Goal: Information Seeking & Learning: Learn about a topic

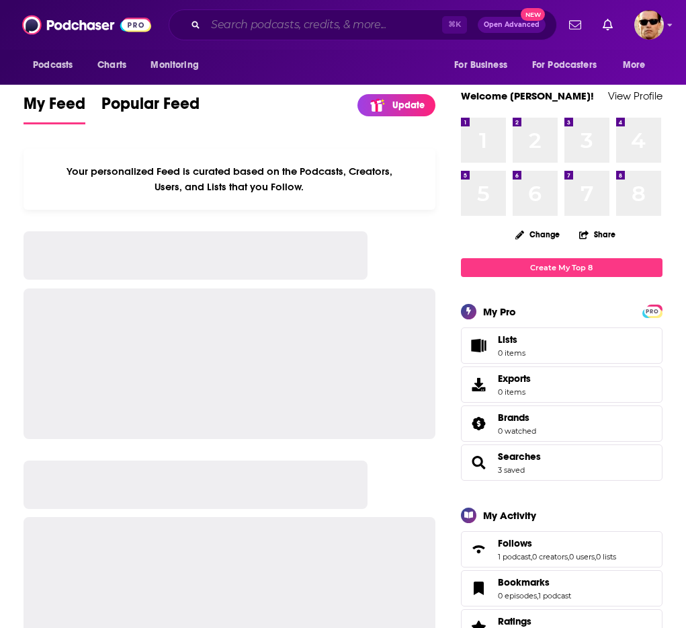
click at [241, 31] on input "Search podcasts, credits, & more..." at bounding box center [324, 25] width 237 height 22
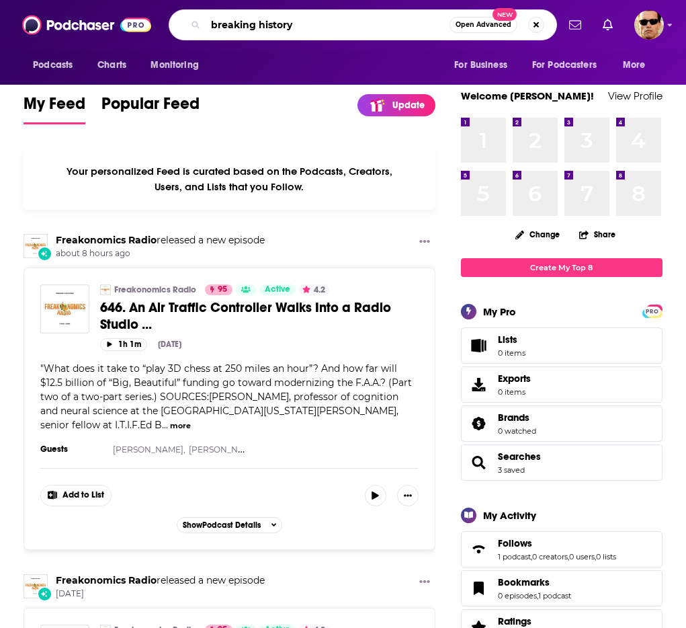
type input "breaking history"
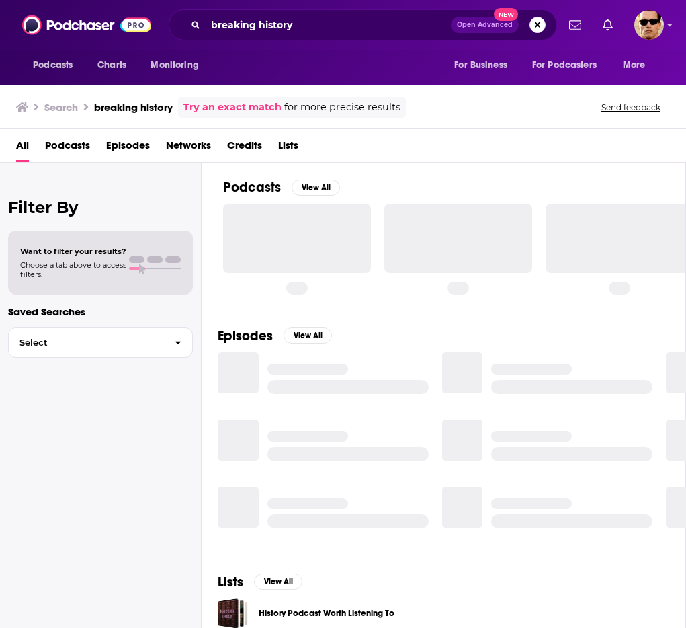
scroll to position [0, 4]
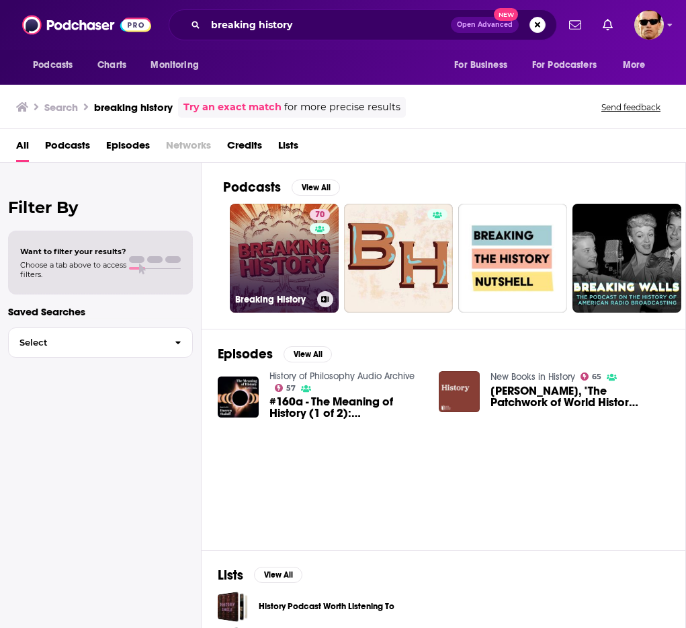
click at [273, 252] on link "70 Breaking History" at bounding box center [284, 258] width 109 height 109
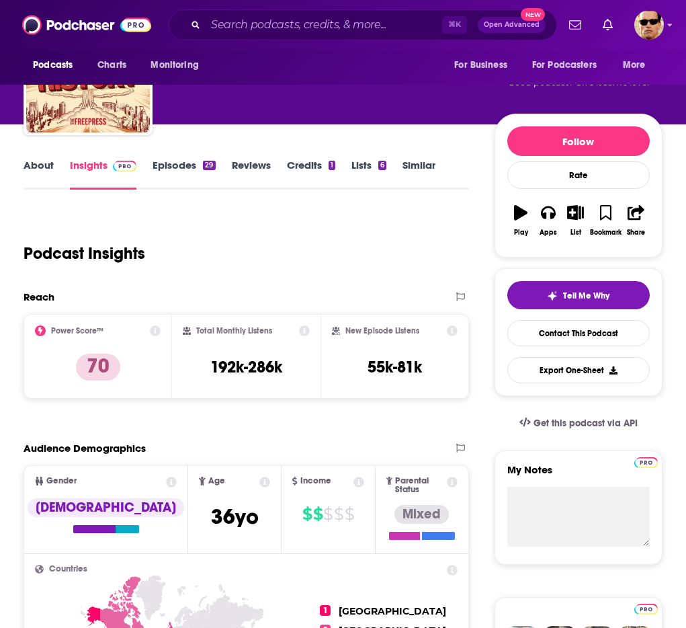
scroll to position [85, 0]
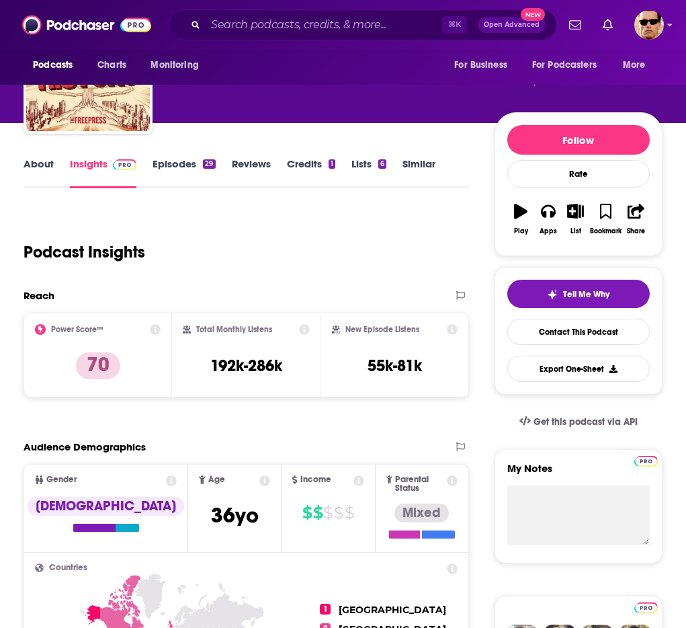
click at [181, 159] on link "Episodes 29" at bounding box center [184, 172] width 62 height 31
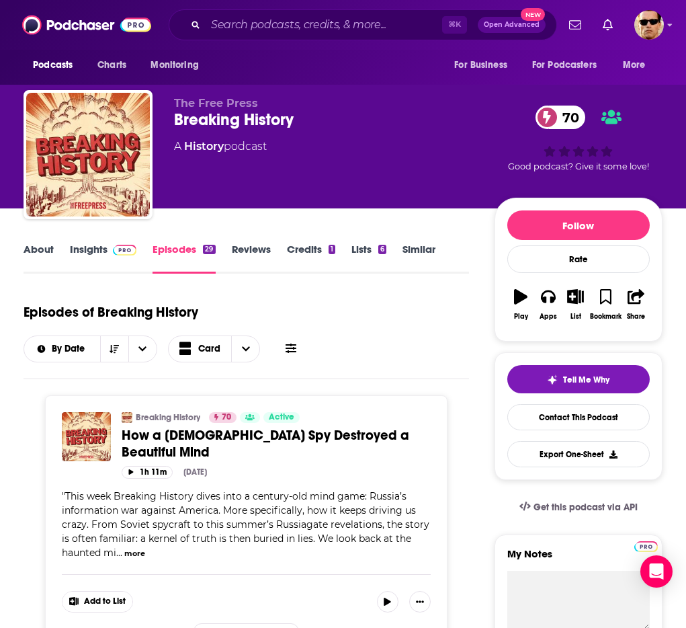
click at [77, 244] on link "Insights" at bounding box center [103, 258] width 67 height 31
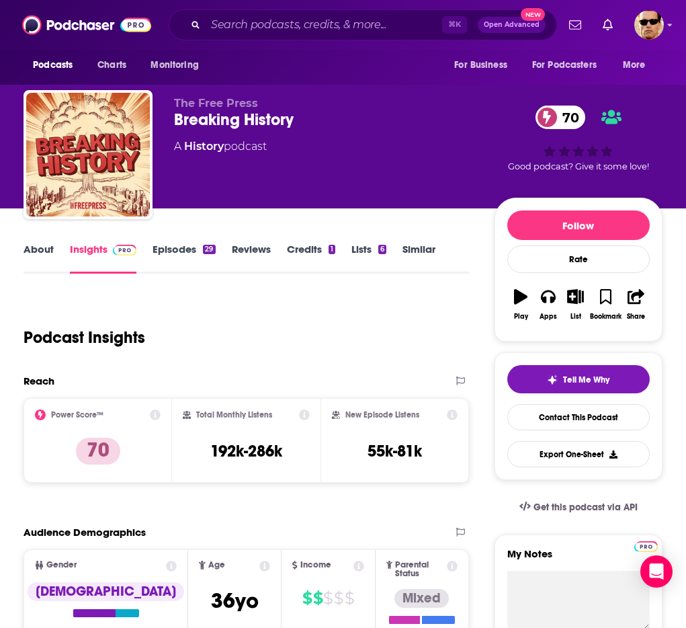
click at [36, 259] on link "About" at bounding box center [39, 258] width 30 height 31
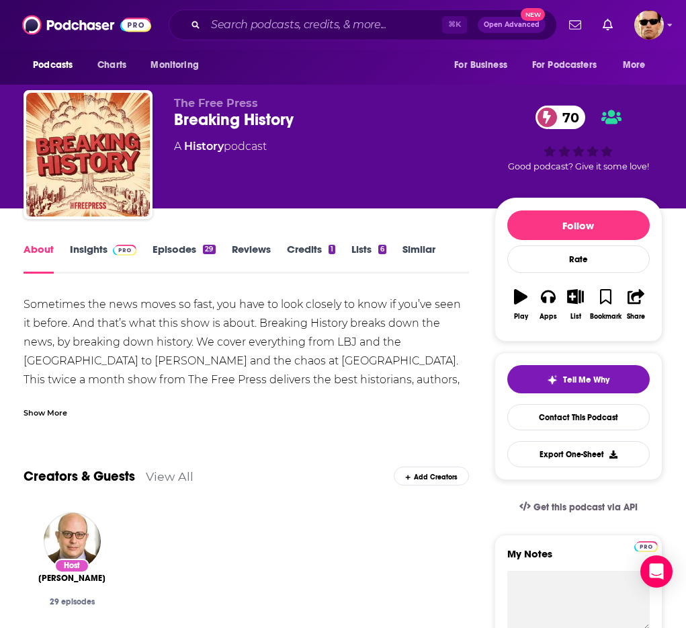
scroll to position [9, 0]
